Goal: Transaction & Acquisition: Purchase product/service

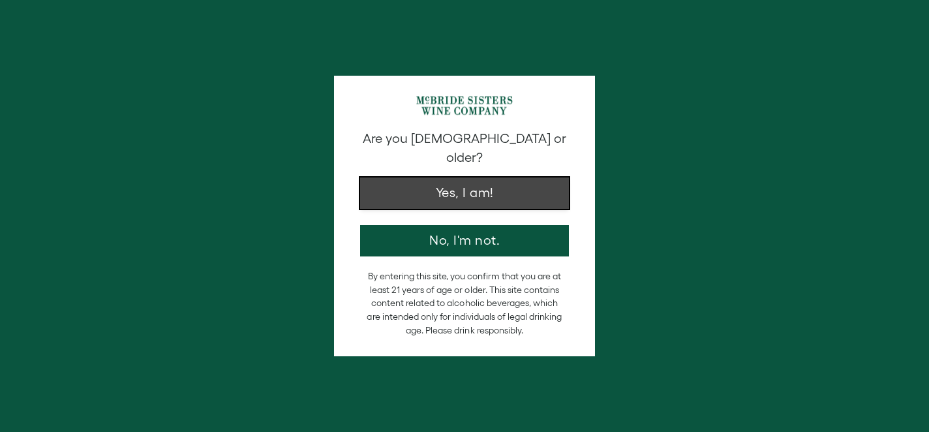
click at [477, 178] on button "Yes, I am!" at bounding box center [464, 193] width 209 height 31
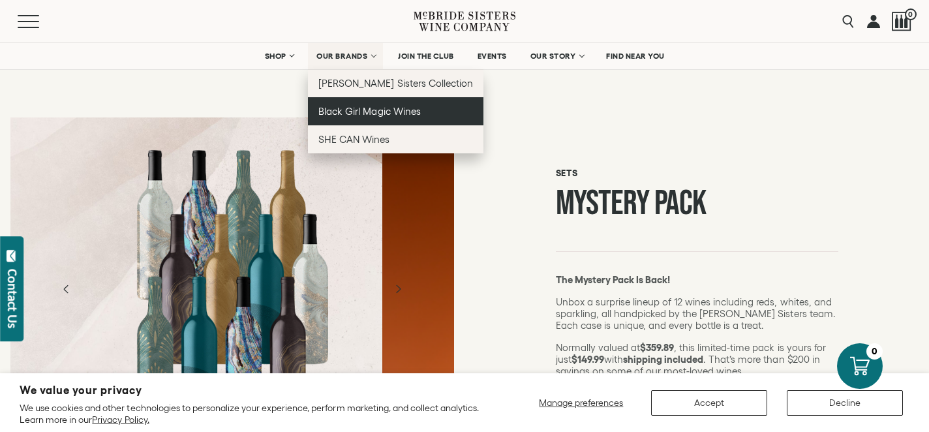
click at [353, 110] on span "Black Girl Magic Wines" at bounding box center [370, 111] width 102 height 11
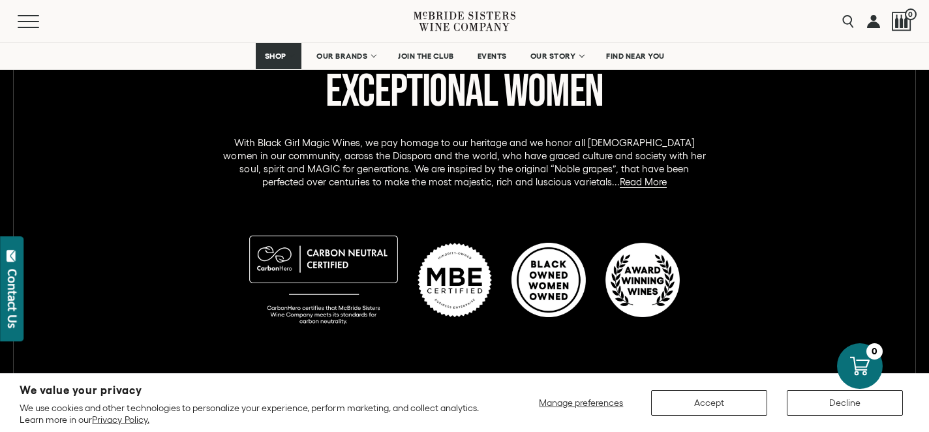
scroll to position [674, 0]
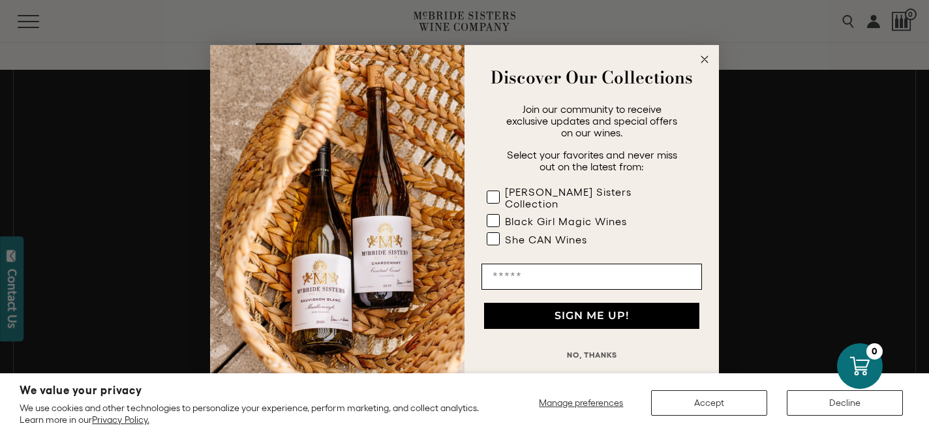
click at [703, 61] on circle "Close dialog" at bounding box center [705, 59] width 15 height 15
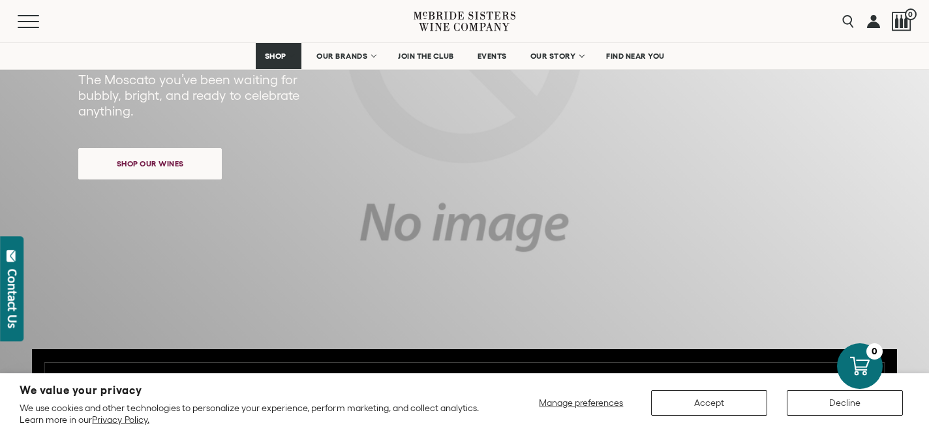
scroll to position [242, 0]
